Goal: Find contact information: Find contact information

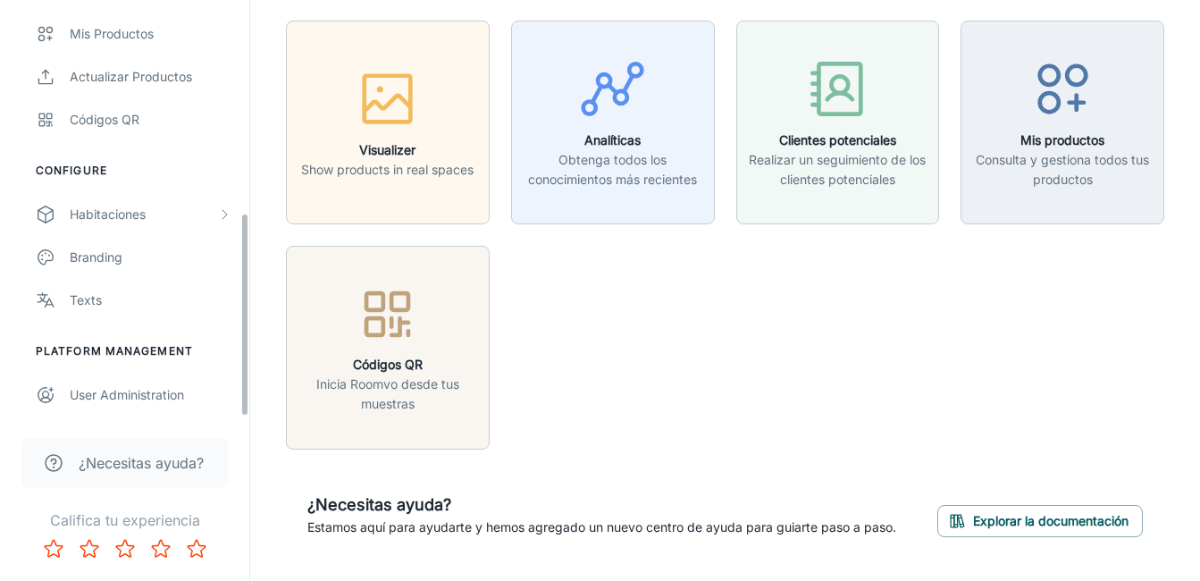
scroll to position [100, 0]
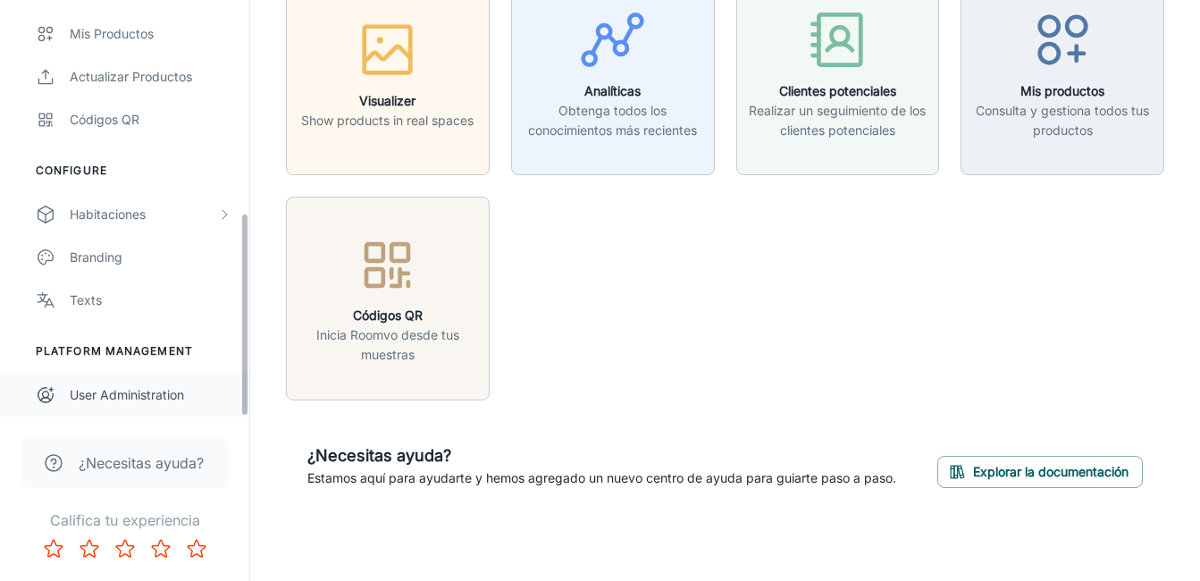
click at [130, 401] on div "User Administration" at bounding box center [151, 395] width 162 height 20
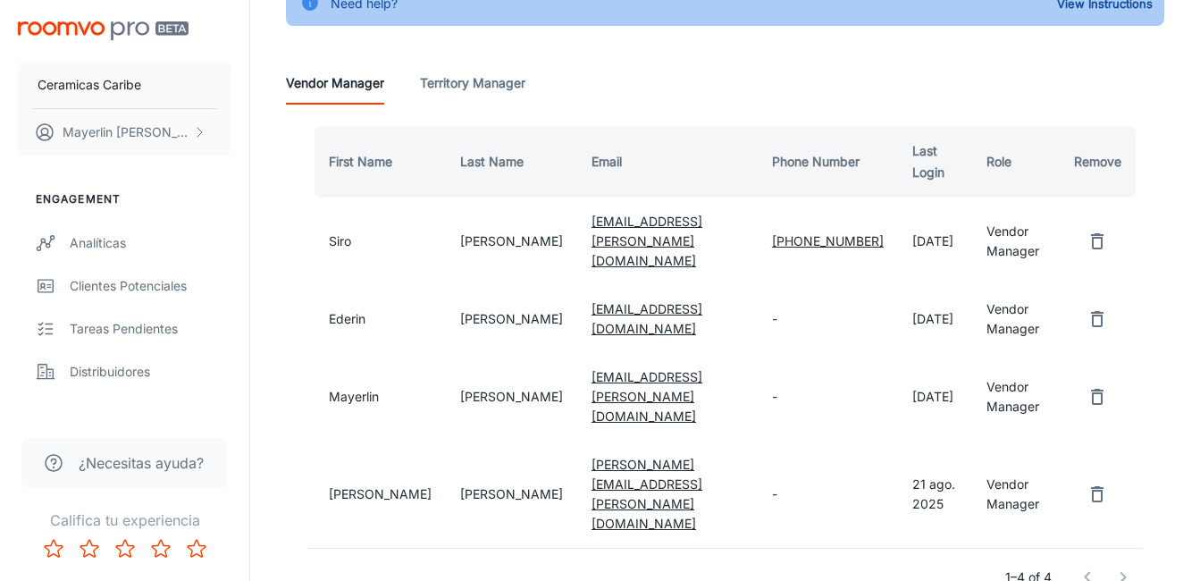
scroll to position [176, 0]
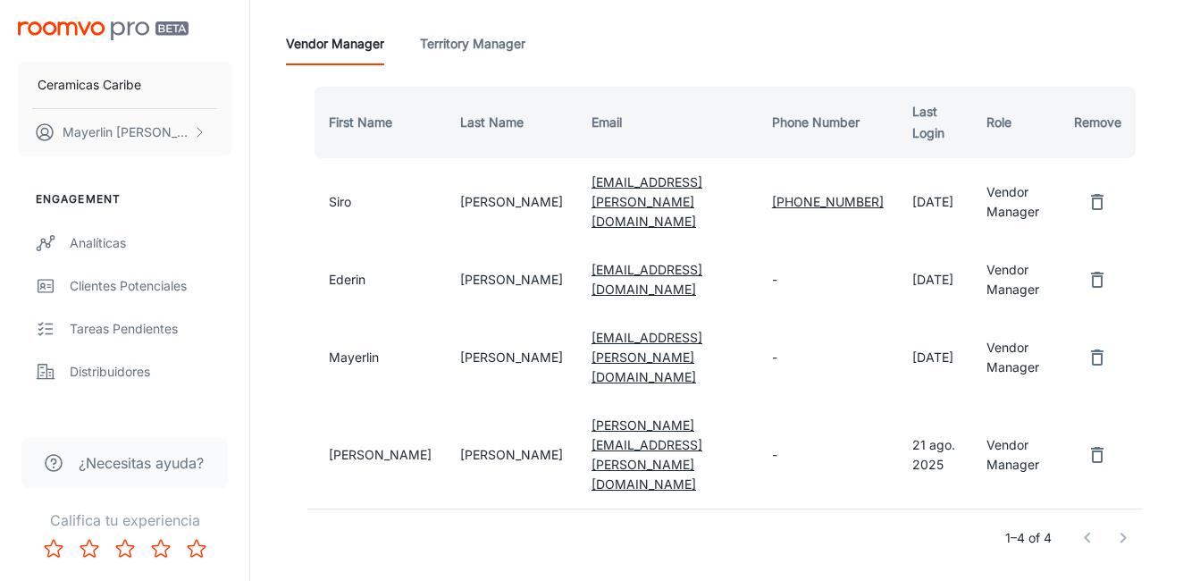
click at [1109, 267] on button "remove user" at bounding box center [1097, 280] width 36 height 36
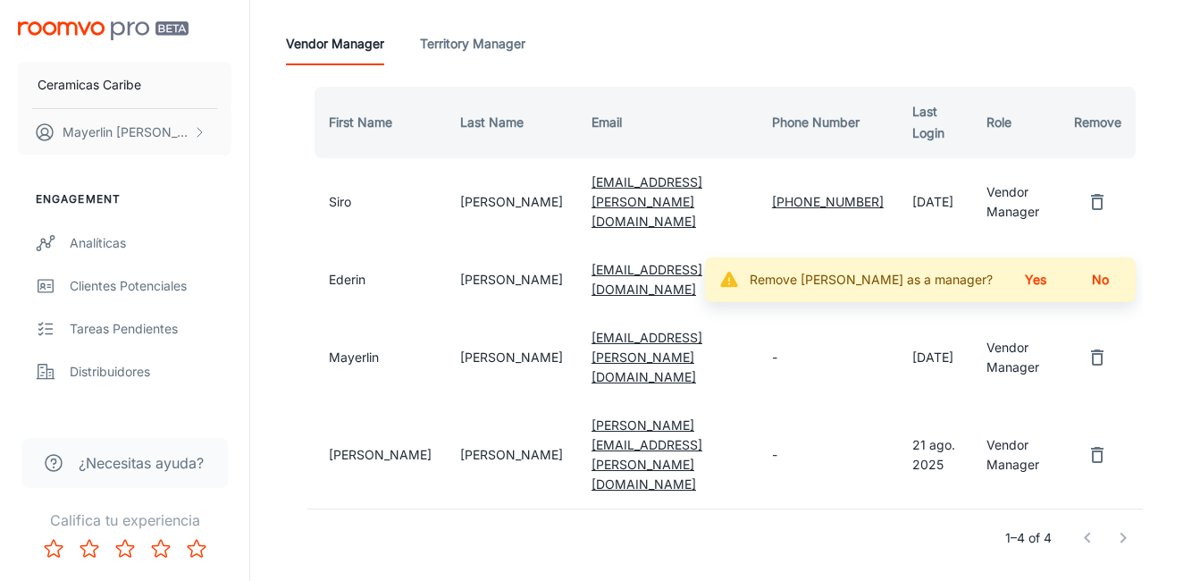
click at [1052, 264] on button "Yes" at bounding box center [1035, 280] width 57 height 32
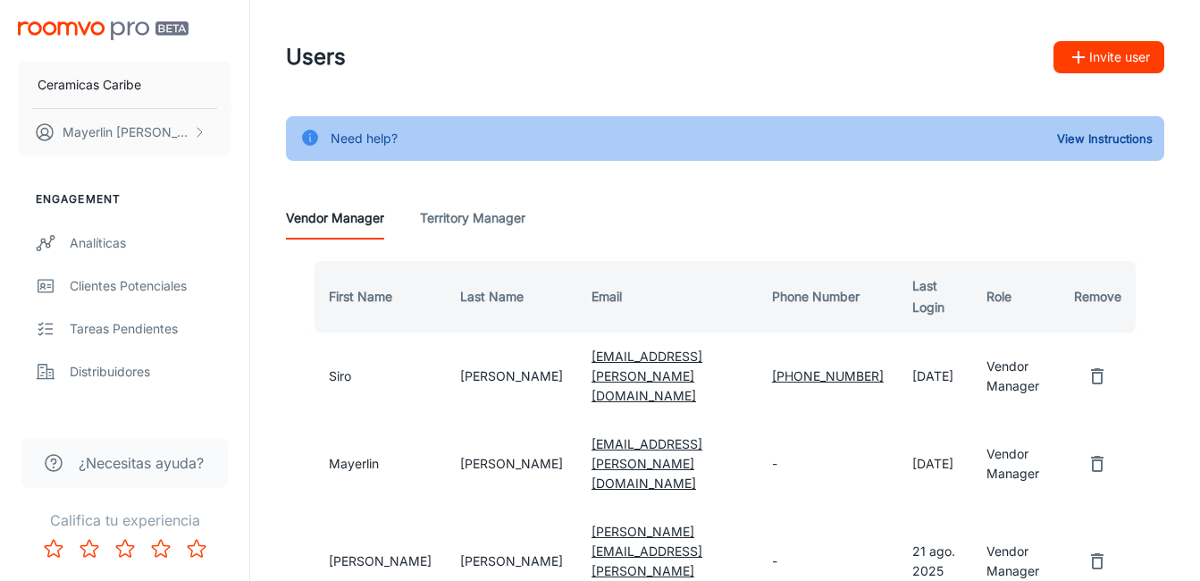
scroll to position [0, 0]
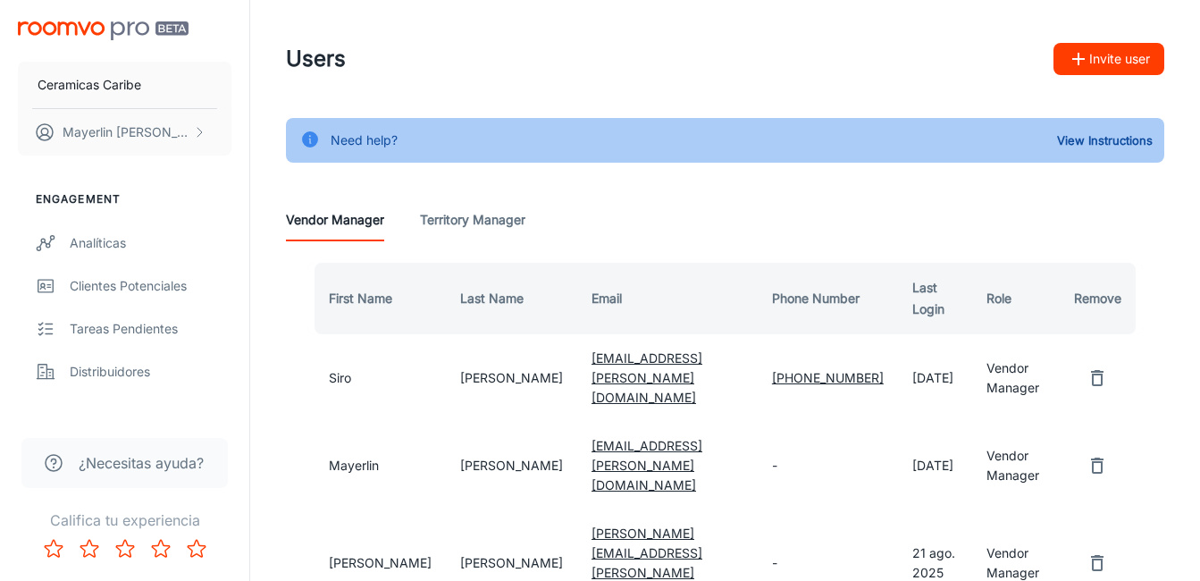
click at [489, 218] on Manager "Territory Manager" at bounding box center [472, 219] width 105 height 43
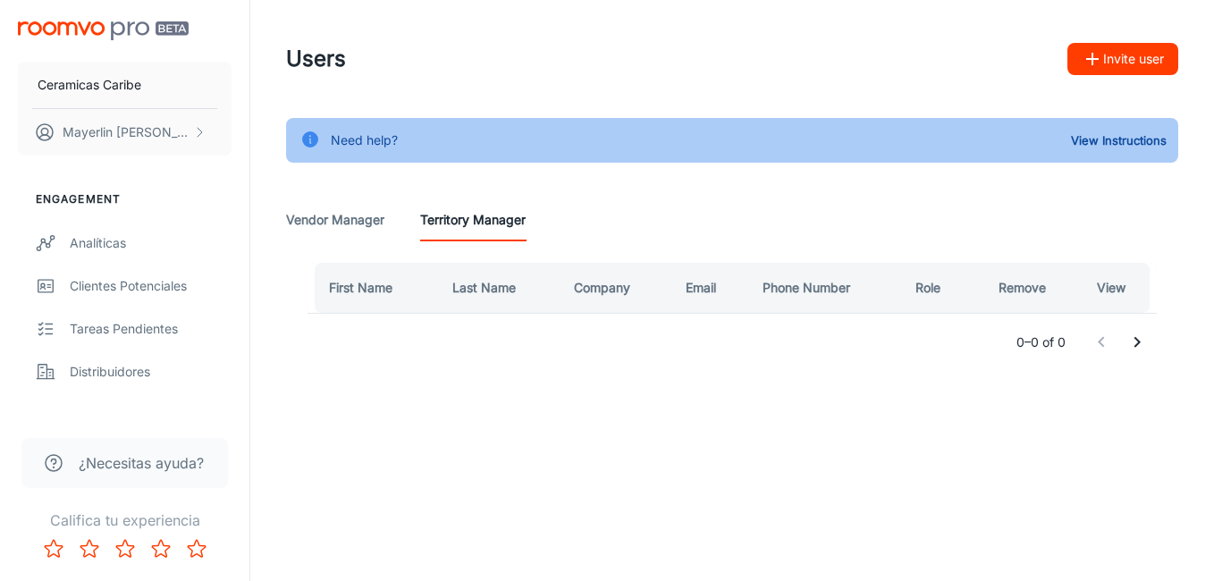
click at [340, 218] on Manager "Vendor Manager" at bounding box center [335, 219] width 98 height 43
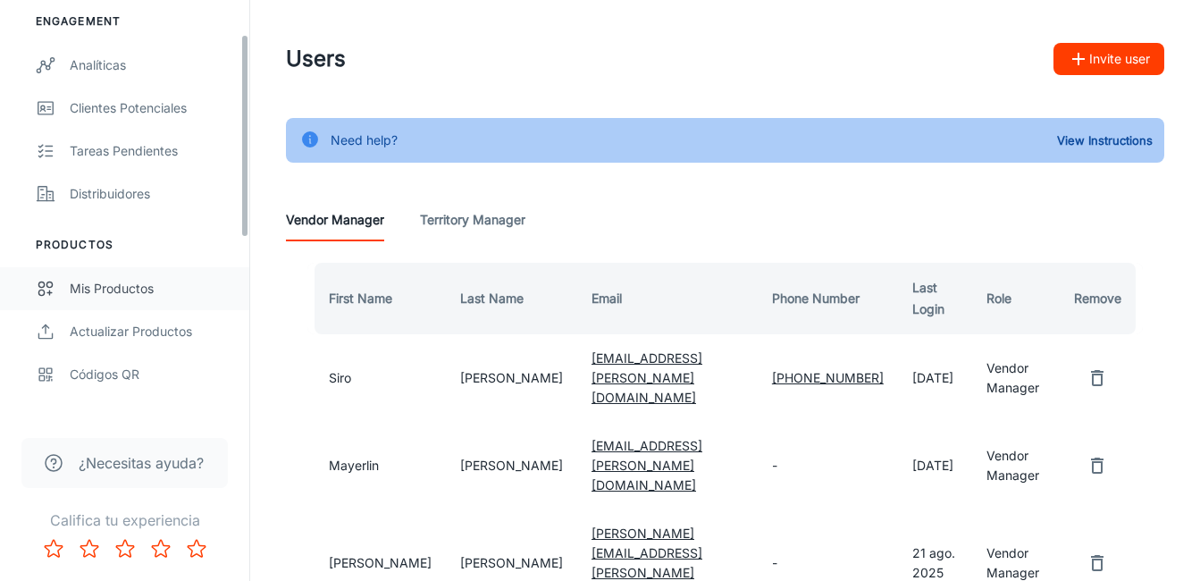
scroll to position [179, 0]
click at [155, 147] on div "Tareas pendientes" at bounding box center [151, 150] width 162 height 20
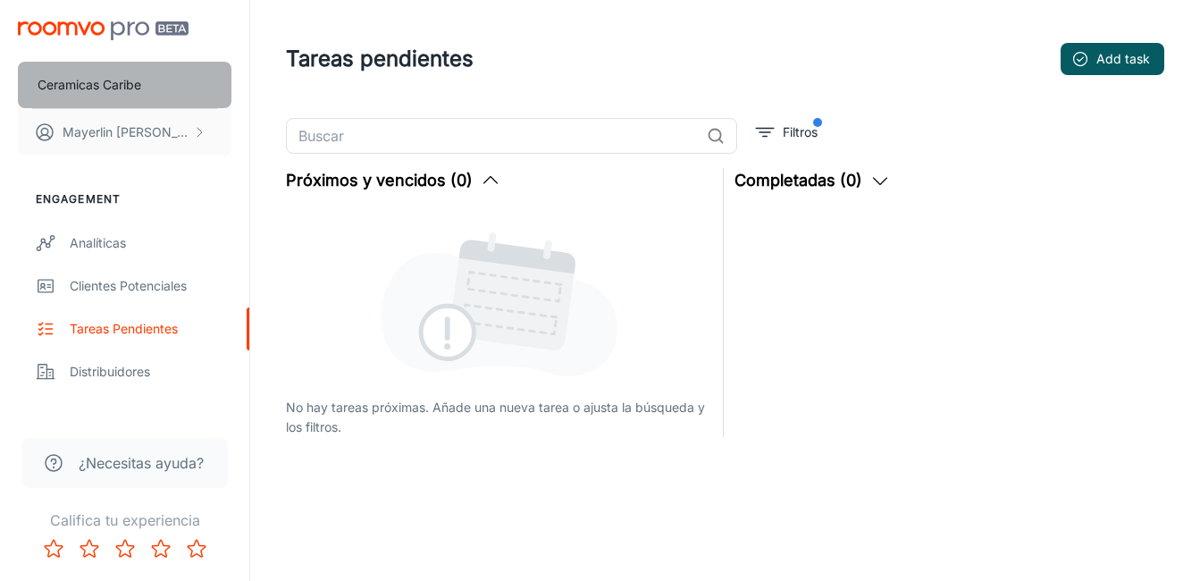
click at [128, 93] on p "Ceramicas Caribe" at bounding box center [90, 85] width 104 height 20
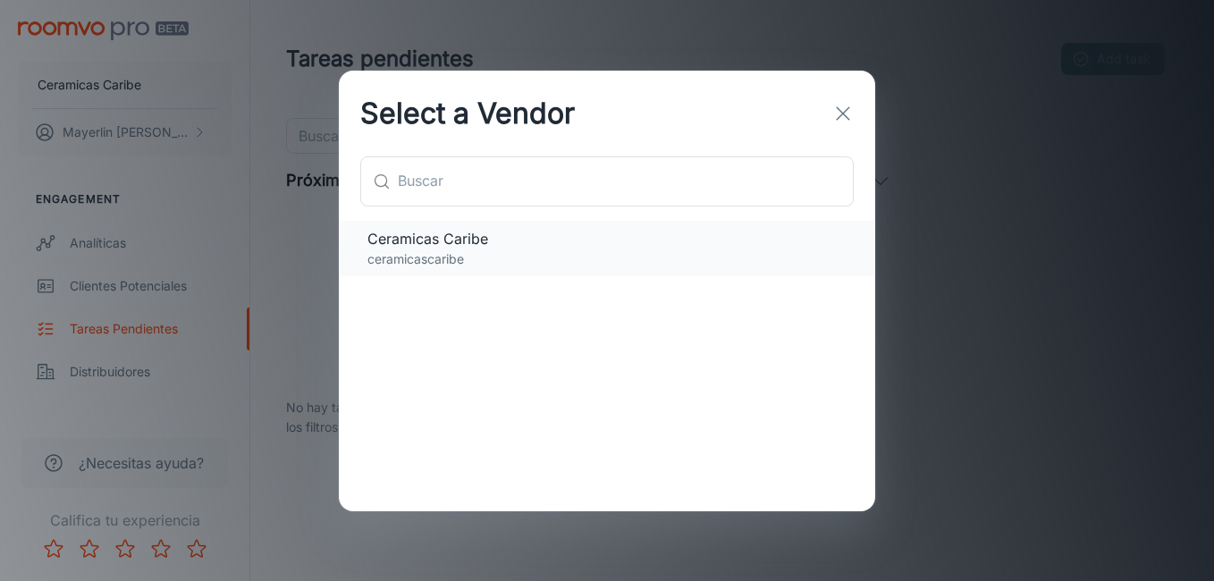
click at [474, 248] on span "Ceramicas Caribe" at bounding box center [606, 238] width 479 height 21
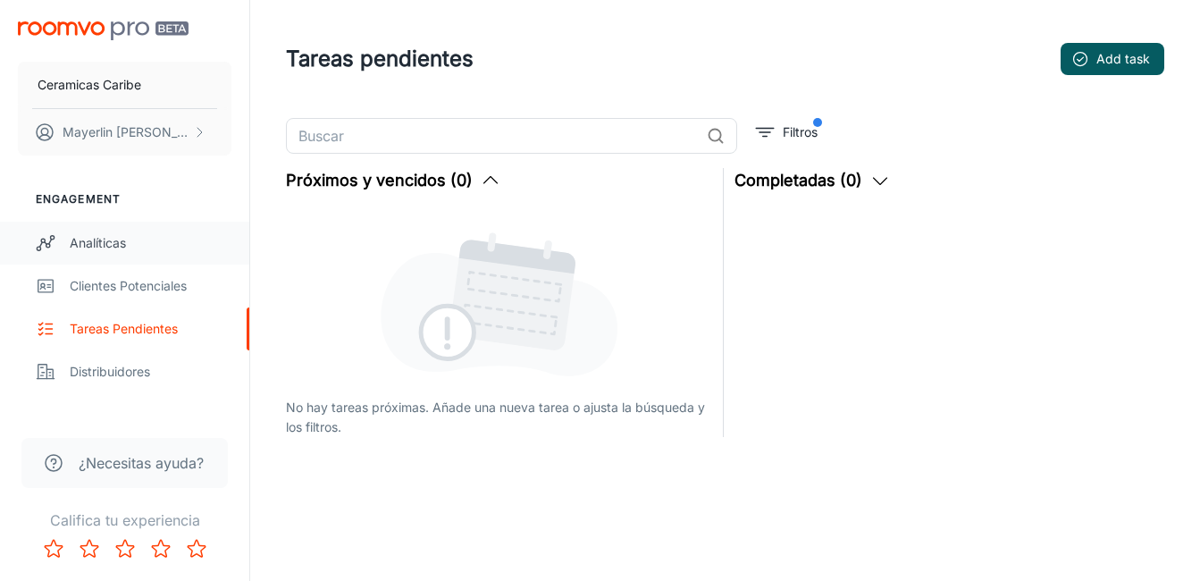
click at [110, 244] on div "Analíticas" at bounding box center [151, 243] width 162 height 20
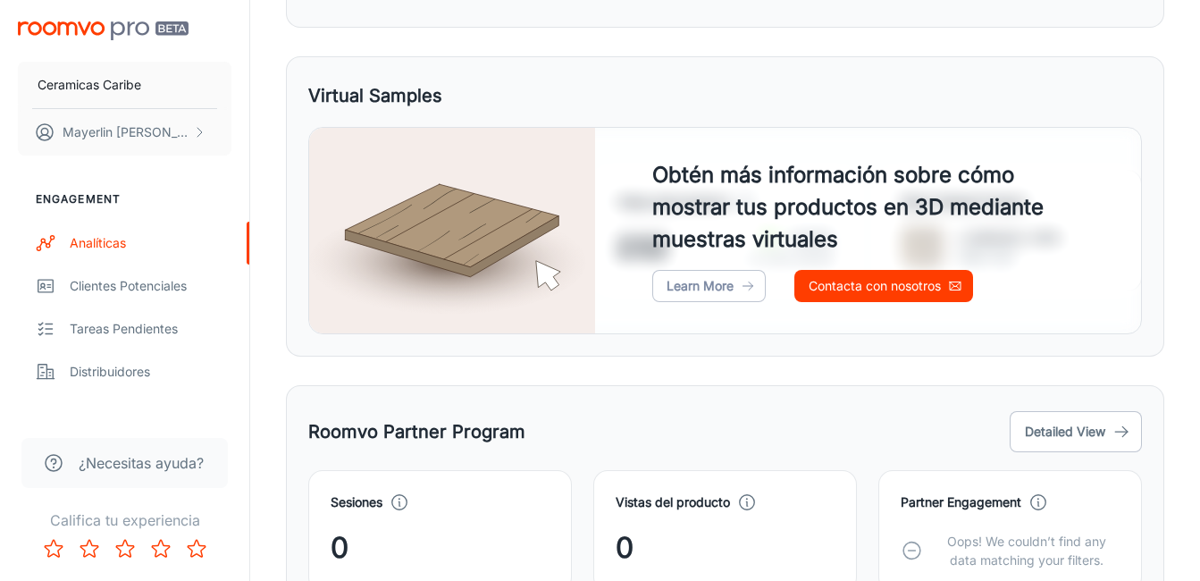
scroll to position [989, 0]
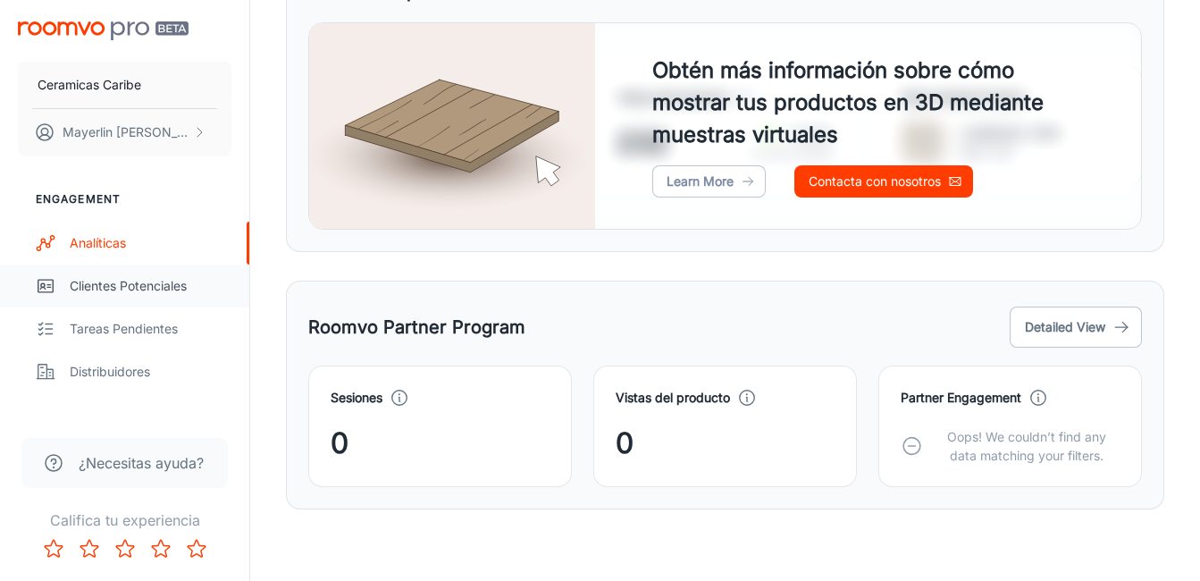
click at [130, 289] on div "Clientes potenciales" at bounding box center [151, 286] width 162 height 20
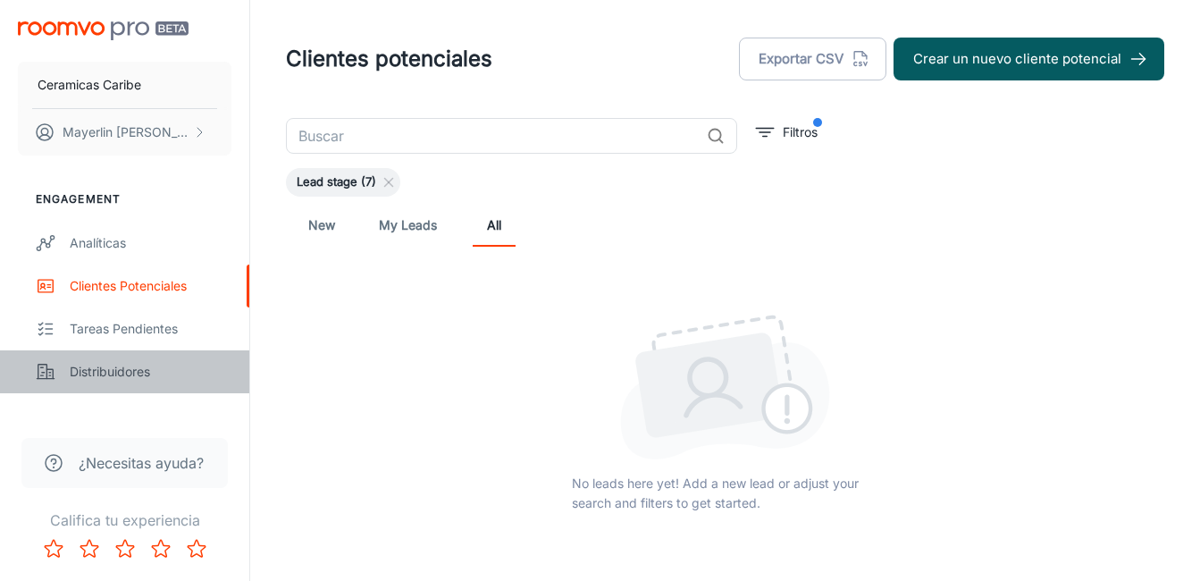
click at [119, 382] on link "Distribuidores" at bounding box center [124, 371] width 249 height 43
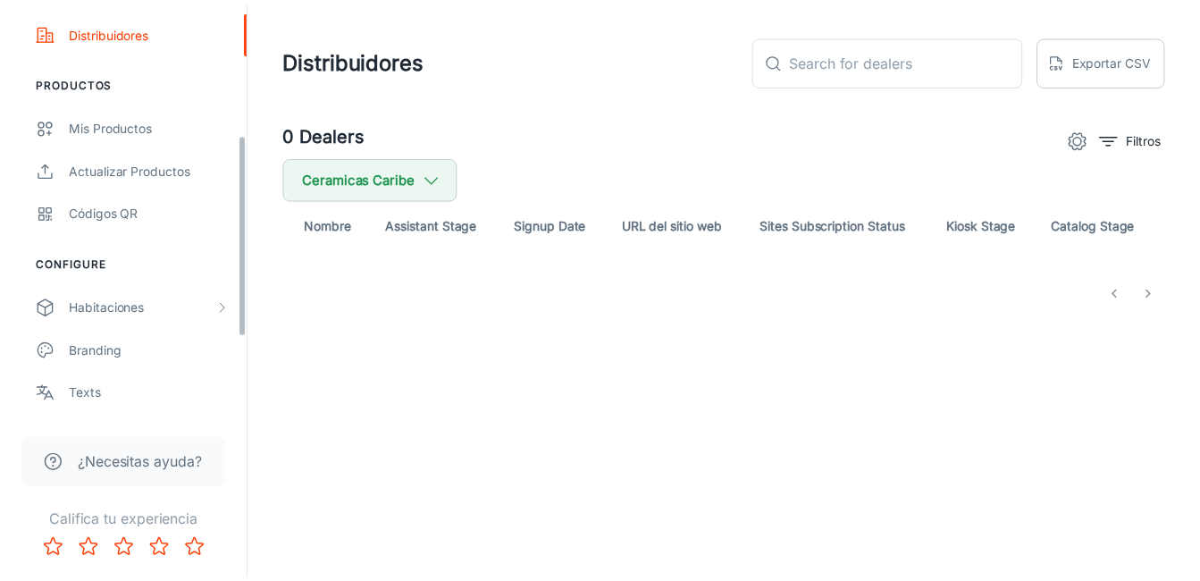
scroll to position [433, 0]
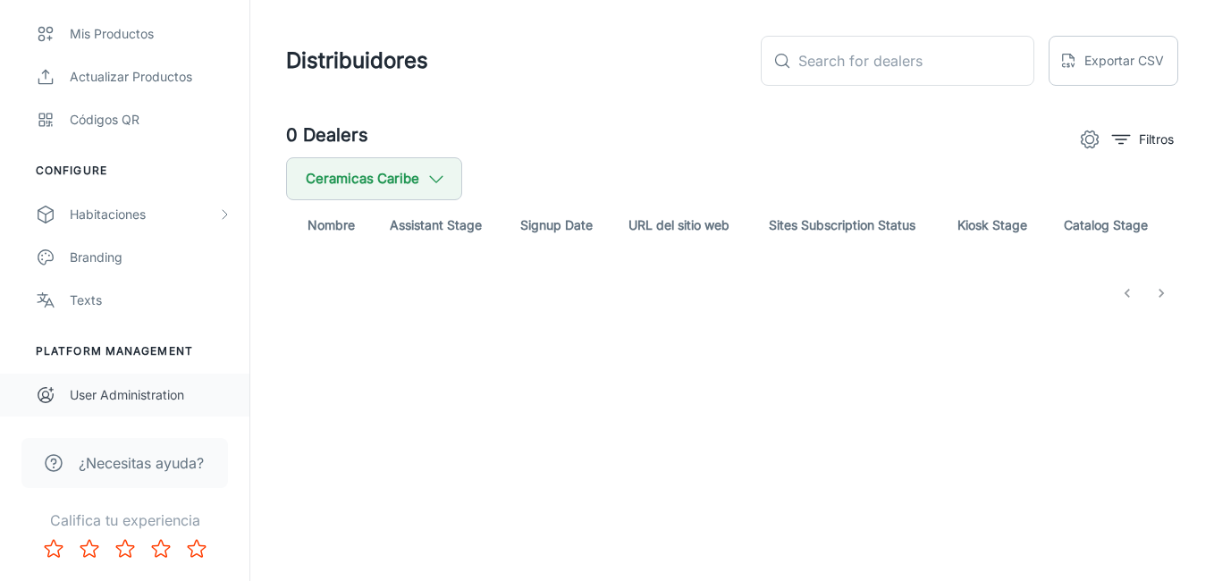
click at [136, 389] on div "User Administration" at bounding box center [151, 395] width 162 height 20
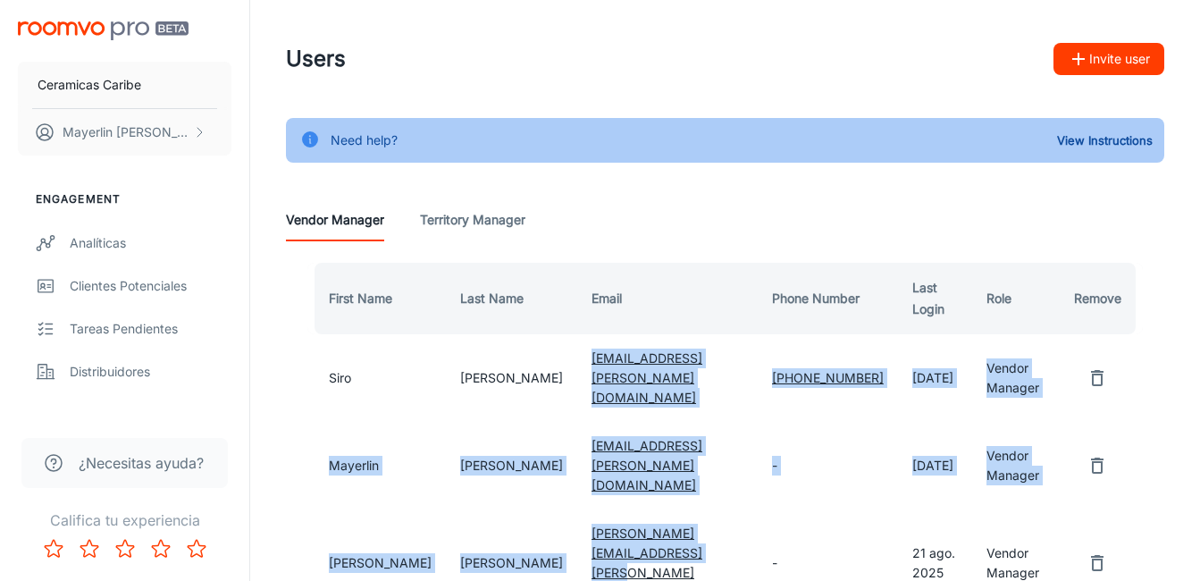
drag, startPoint x: 727, startPoint y: 511, endPoint x: 502, endPoint y: 371, distance: 265.3
click at [502, 371] on tbody "[PERSON_NAME] [EMAIL_ADDRESS][PERSON_NAME][DOMAIN_NAME] [PHONE_NUMBER] [DATE] V…" at bounding box center [725, 475] width 836 height 282
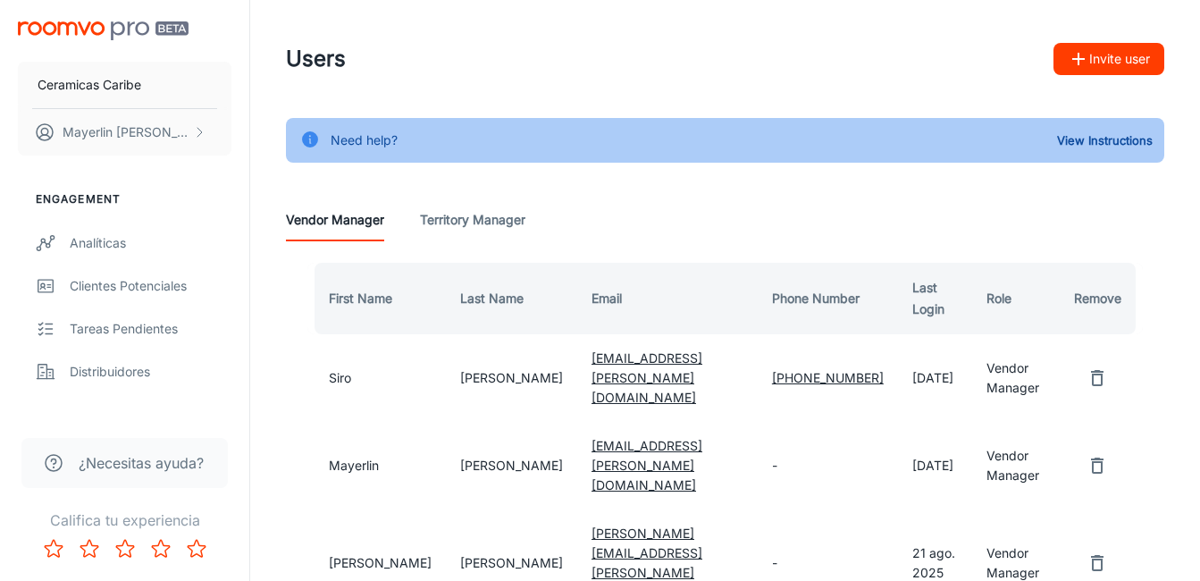
drag, startPoint x: 713, startPoint y: 367, endPoint x: 495, endPoint y: 371, distance: 218.1
click at [577, 371] on td "[EMAIL_ADDRESS][PERSON_NAME][DOMAIN_NAME]" at bounding box center [667, 378] width 181 height 88
copy link "[EMAIL_ADDRESS][PERSON_NAME][DOMAIN_NAME]"
drag, startPoint x: 758, startPoint y: 439, endPoint x: 493, endPoint y: 450, distance: 264.8
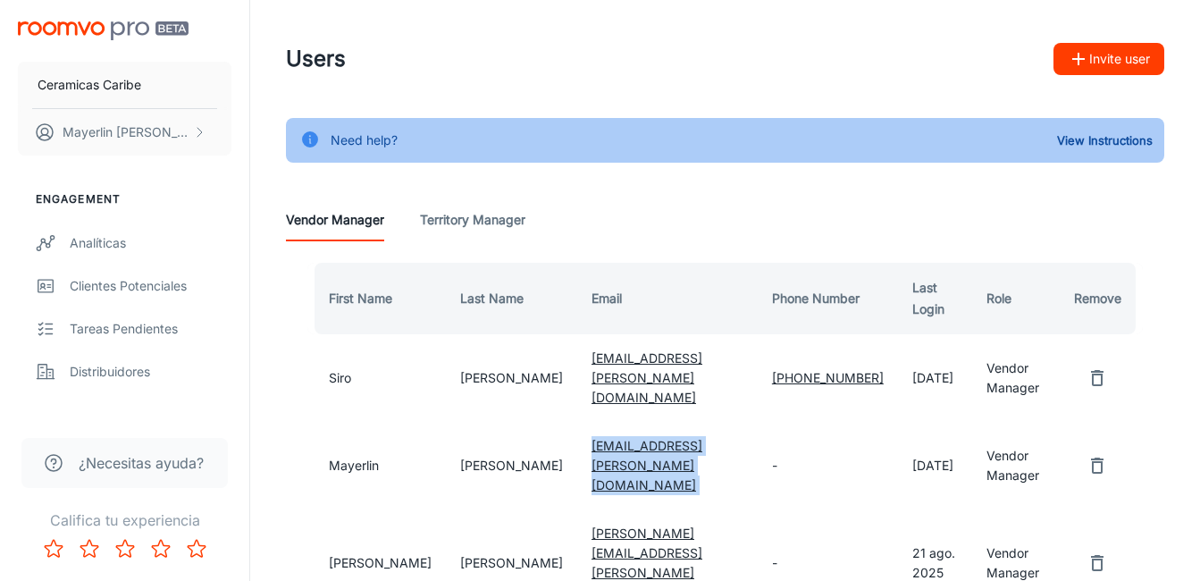
click at [493, 450] on tr "[PERSON_NAME] [PERSON_NAME][EMAIL_ADDRESS][PERSON_NAME][DOMAIN_NAME] - [DATE] V…" at bounding box center [725, 466] width 836 height 88
copy link "[EMAIL_ADDRESS][PERSON_NAME][DOMAIN_NAME]"
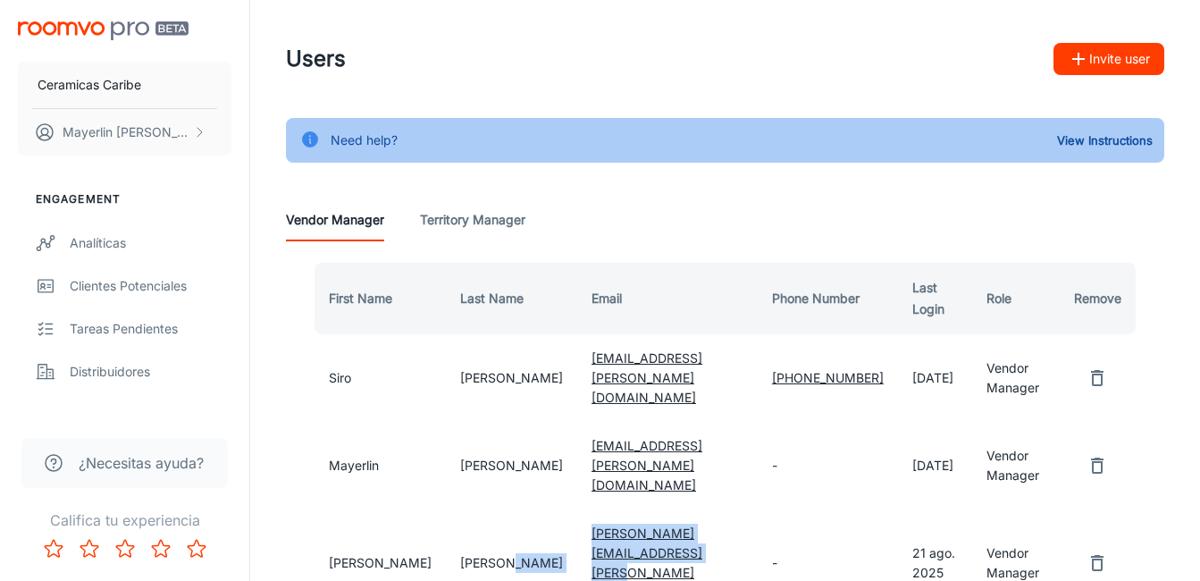
drag, startPoint x: 739, startPoint y: 506, endPoint x: 464, endPoint y: 504, distance: 275.2
click at [465, 509] on tr "[PERSON_NAME] [PERSON_NAME][EMAIL_ADDRESS][PERSON_NAME][DOMAIN_NAME] - 21 ago. …" at bounding box center [725, 562] width 836 height 107
copy tr "[PERSON_NAME][EMAIL_ADDRESS][PERSON_NAME][DOMAIN_NAME]"
